Goal: Task Accomplishment & Management: Use online tool/utility

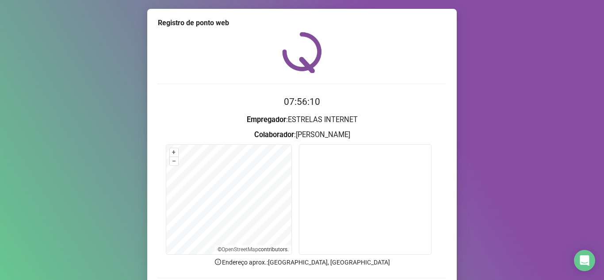
scroll to position [65, 0]
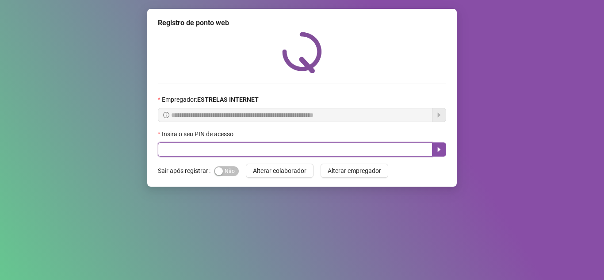
click at [201, 153] on input "text" at bounding box center [295, 149] width 274 height 14
type input "*****"
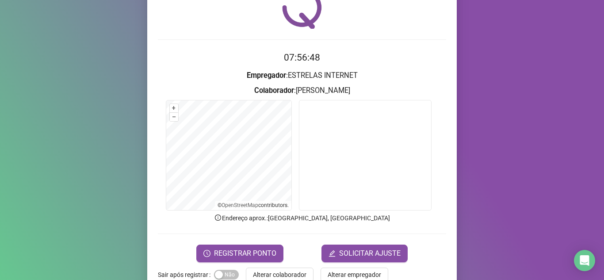
scroll to position [65, 0]
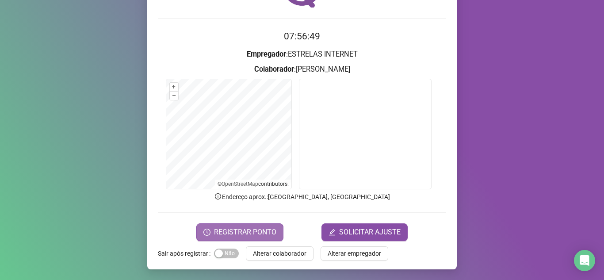
click at [260, 231] on span "REGISTRAR PONTO" at bounding box center [245, 232] width 62 height 11
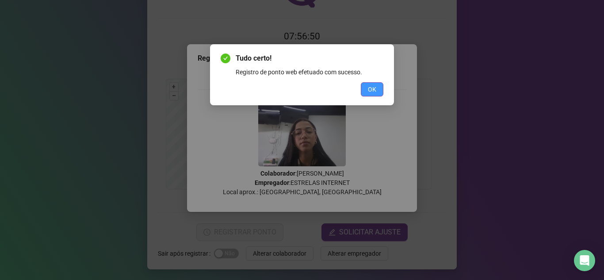
click at [370, 88] on span "OK" at bounding box center [372, 89] width 8 height 10
